Goal: Find specific page/section: Find specific page/section

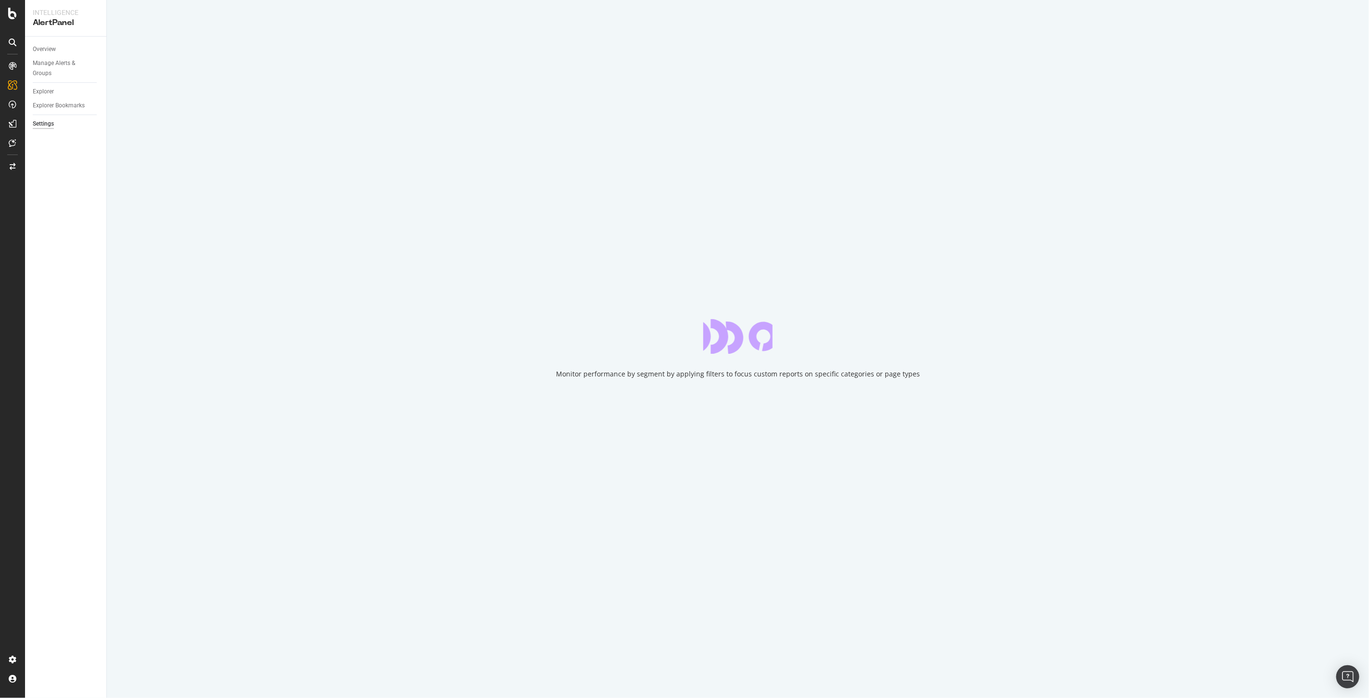
select select "17"
